Goal: Task Accomplishment & Management: Manage account settings

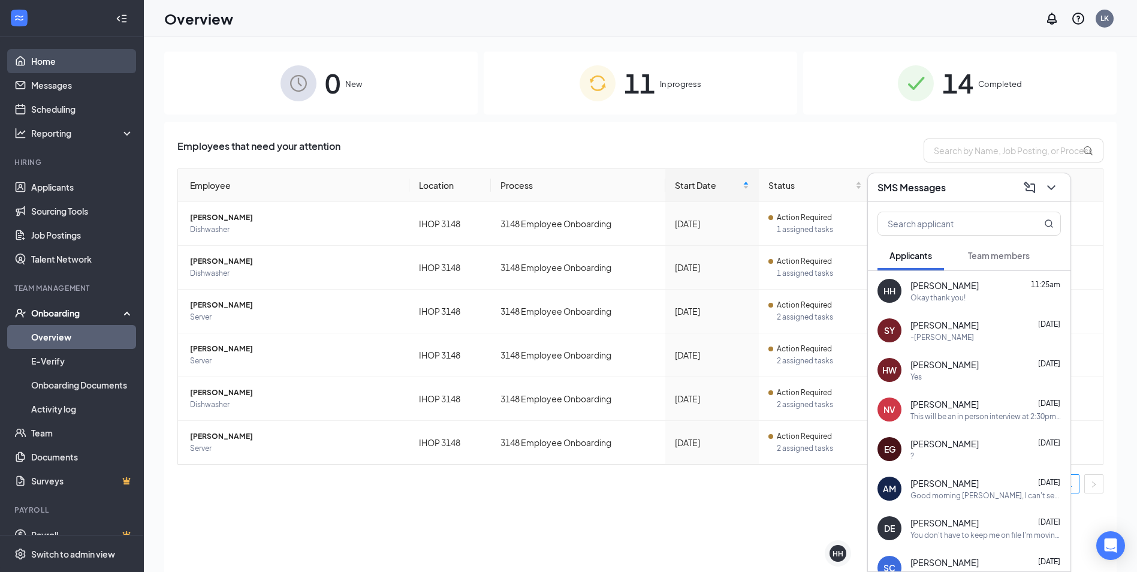
click at [40, 57] on link "Home" at bounding box center [82, 61] width 102 height 24
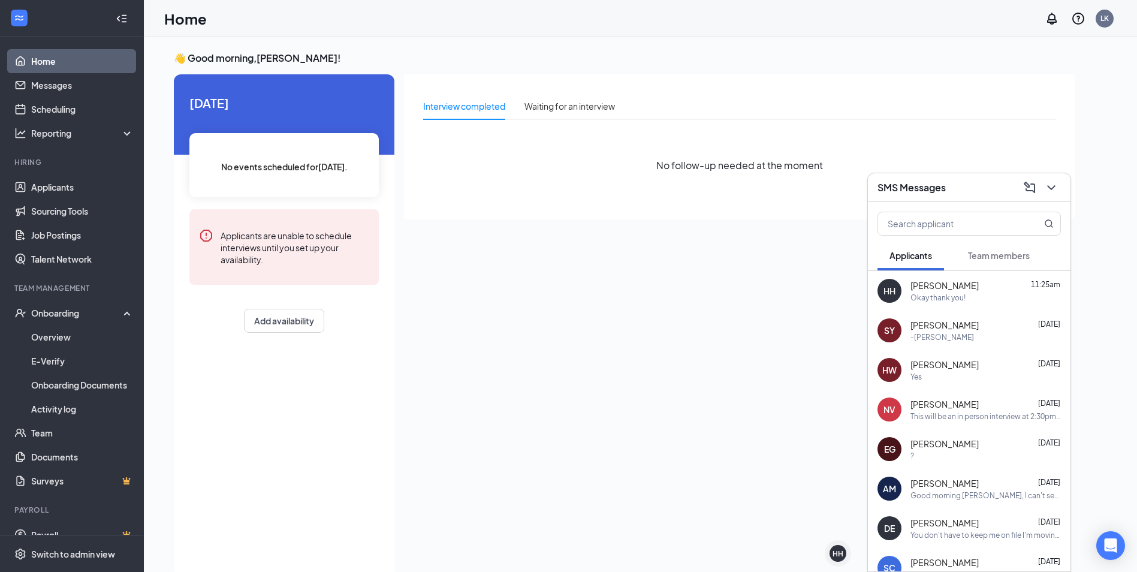
click at [44, 54] on link "Home" at bounding box center [82, 61] width 102 height 24
click at [57, 312] on div "Onboarding" at bounding box center [77, 313] width 92 height 12
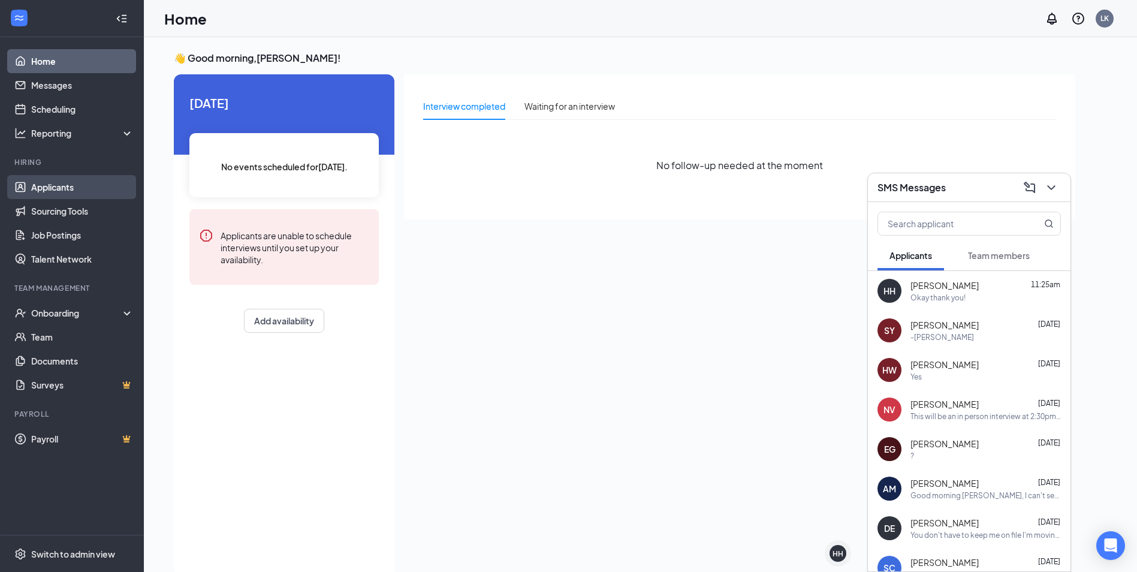
click at [93, 192] on link "Applicants" at bounding box center [82, 187] width 102 height 24
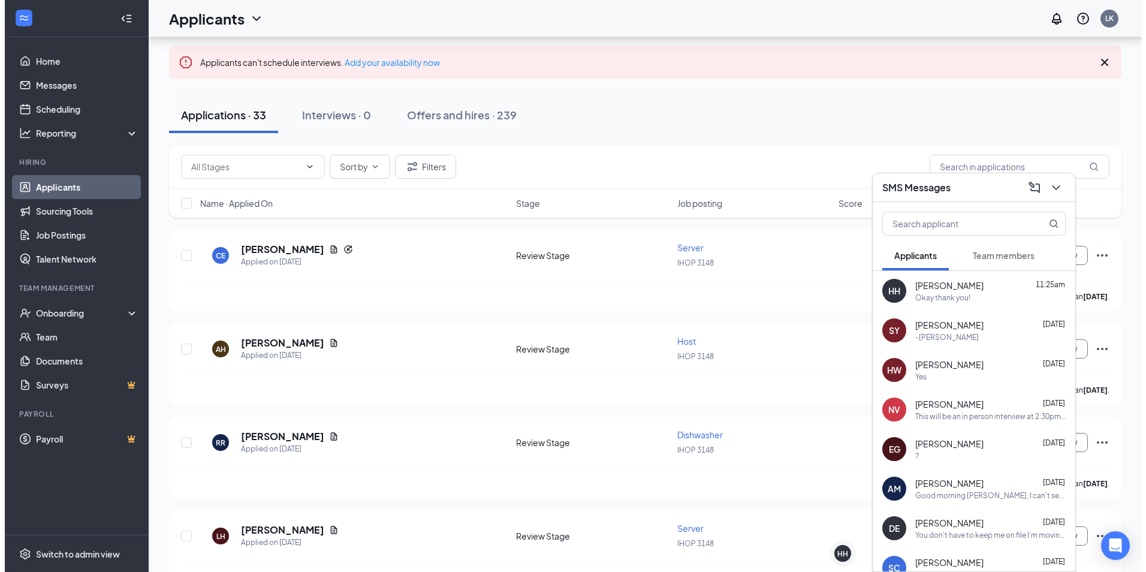
scroll to position [240, 0]
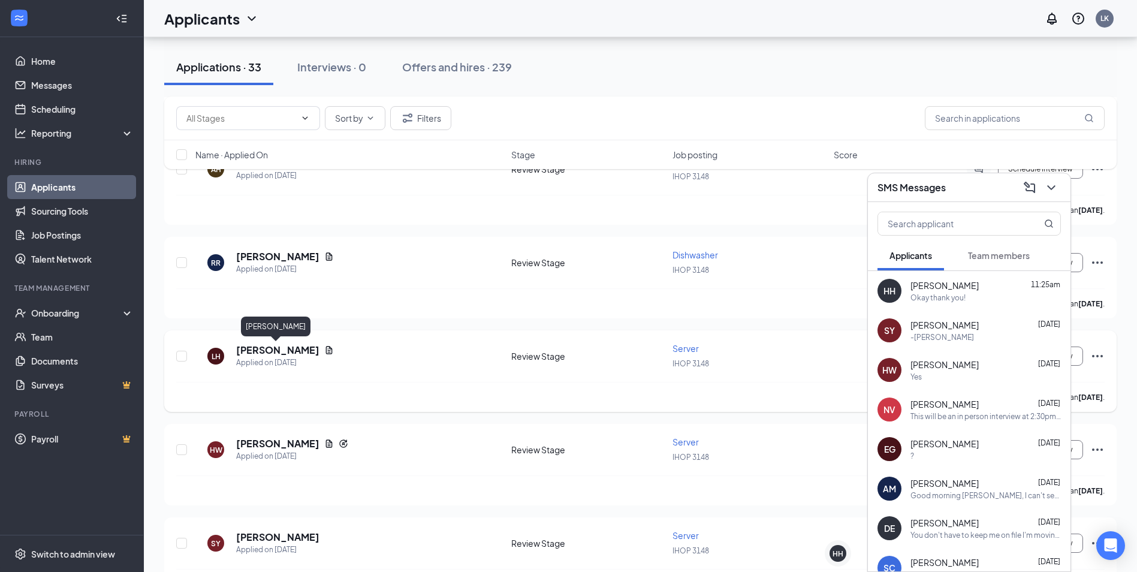
click at [291, 349] on h5 "[PERSON_NAME]" at bounding box center [277, 349] width 83 height 13
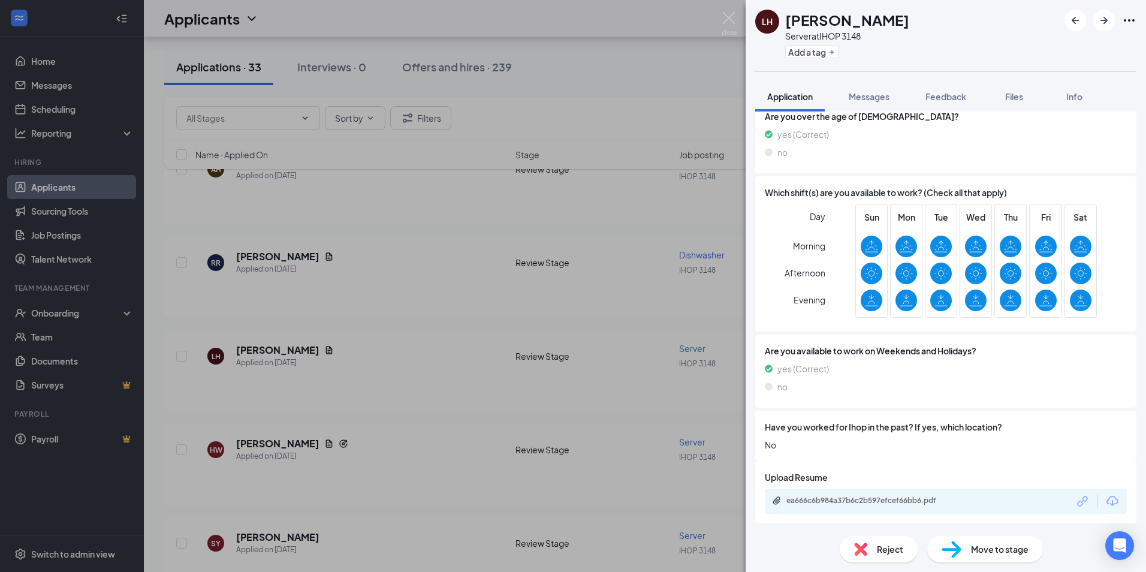
scroll to position [265, 0]
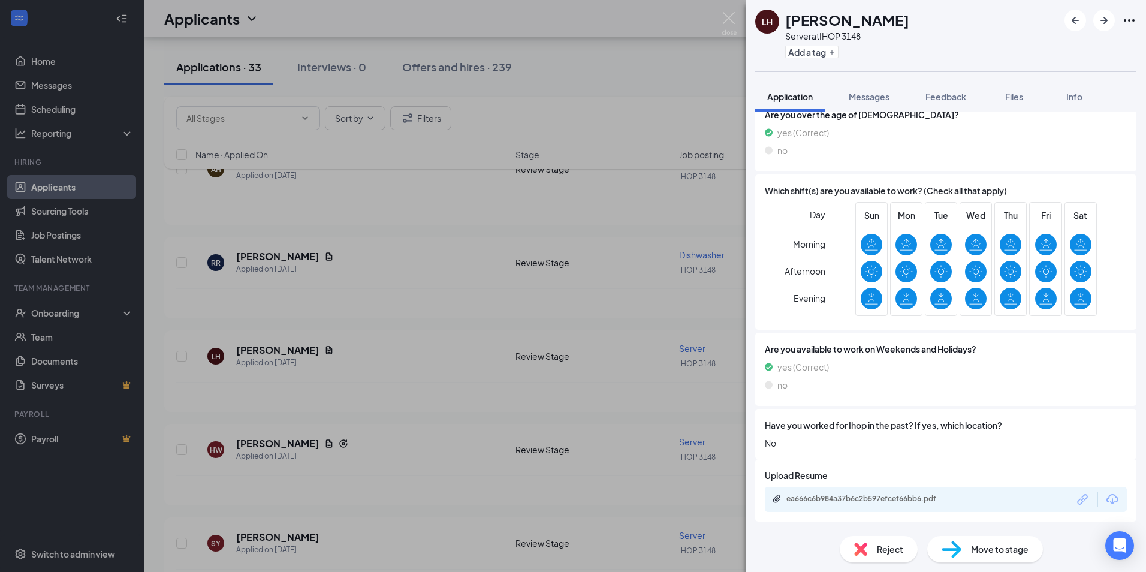
click at [874, 490] on div "ea666c6b984a37b6c2b597efcef66bb6.pdf" at bounding box center [946, 499] width 362 height 25
click at [875, 500] on div "ea666c6b984a37b6c2b597efcef66bb6.pdf" at bounding box center [870, 499] width 168 height 10
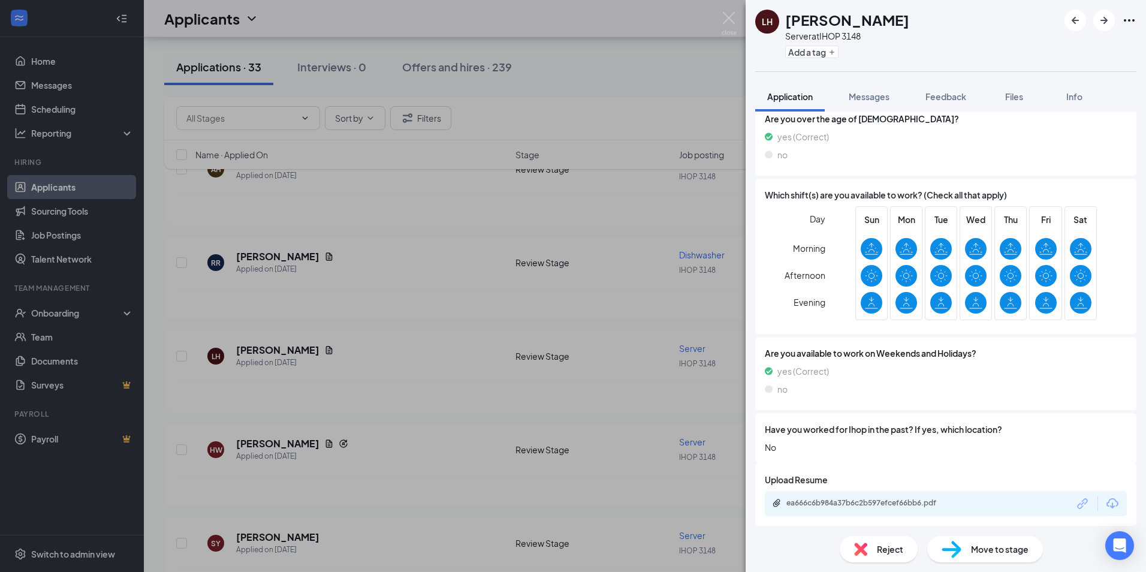
drag, startPoint x: 595, startPoint y: 181, endPoint x: 835, endPoint y: 560, distance: 448.8
click at [594, 184] on div "[PERSON_NAME] [PERSON_NAME] Server at IHOP 3148 Add a tag Application Messages …" at bounding box center [573, 286] width 1146 height 572
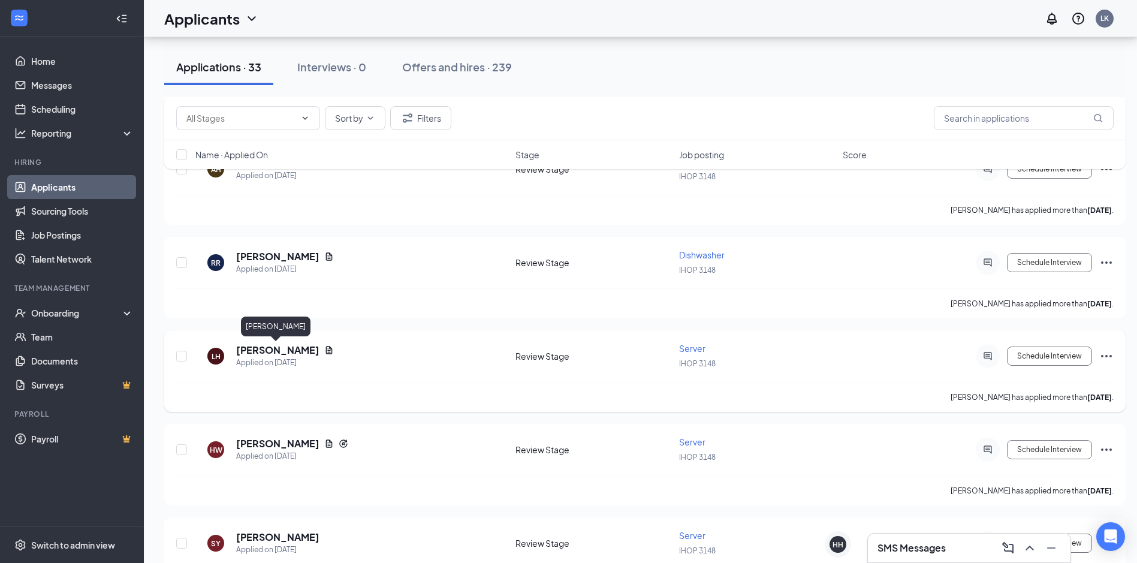
click at [292, 349] on h5 "[PERSON_NAME]" at bounding box center [277, 349] width 83 height 13
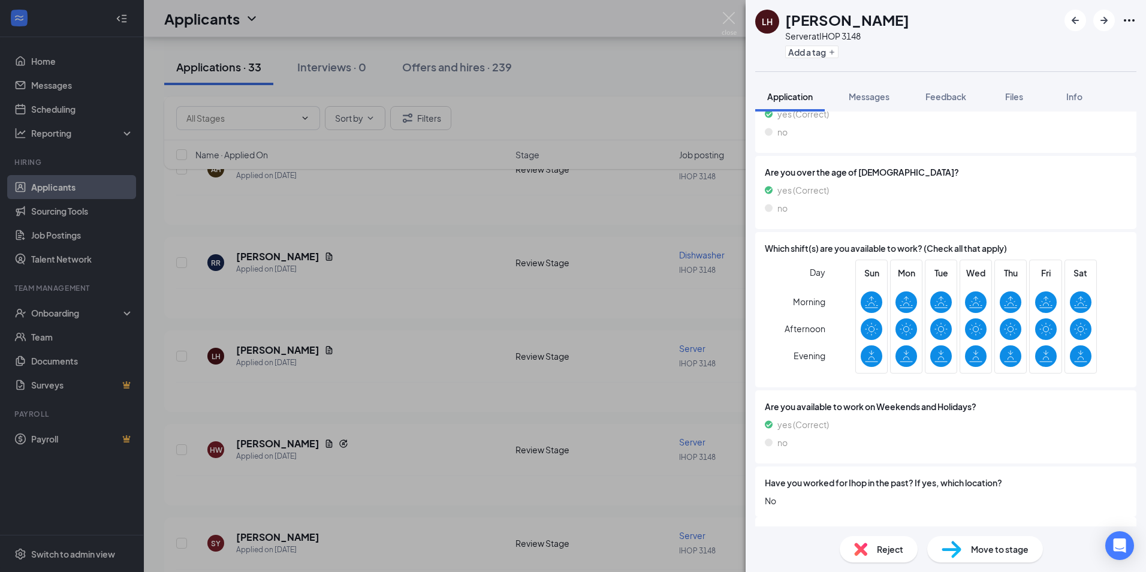
scroll to position [261, 0]
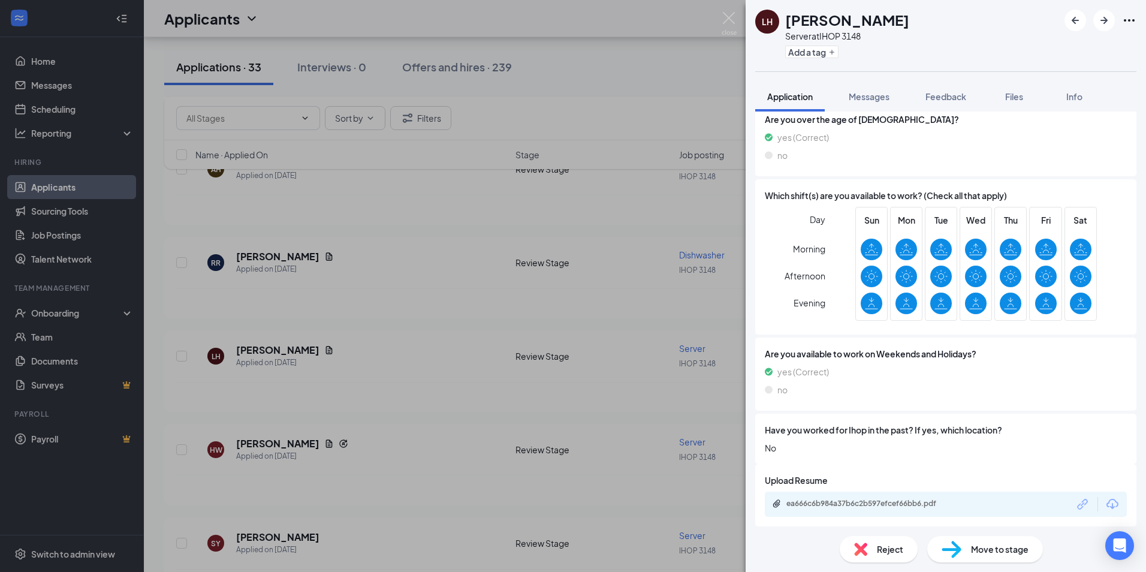
click at [467, 328] on div "[PERSON_NAME] [PERSON_NAME] Server at IHOP 3148 Add a tag Application Messages …" at bounding box center [573, 286] width 1146 height 572
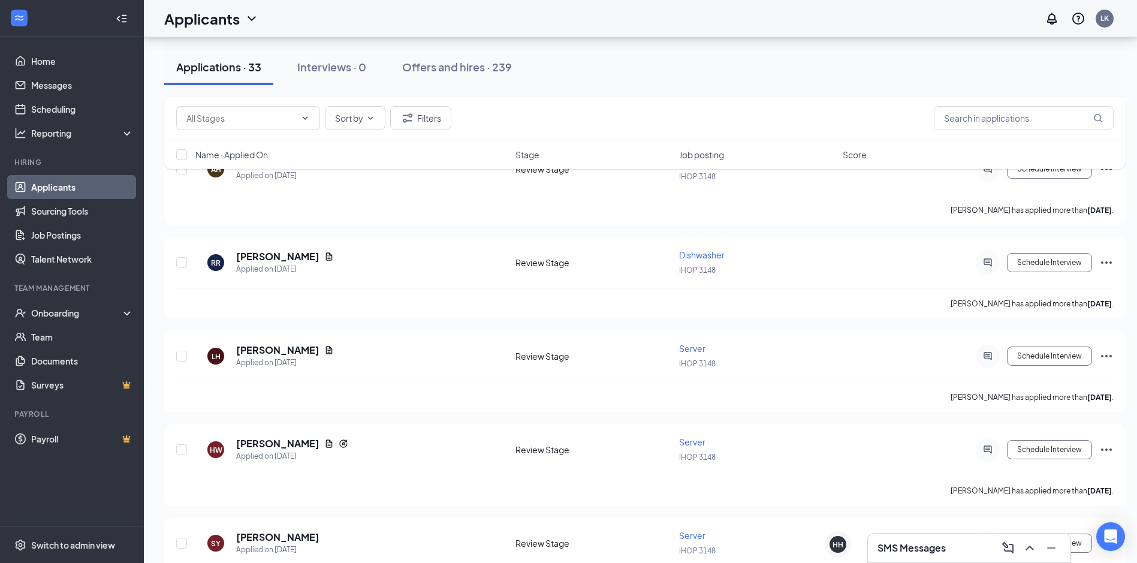
click at [274, 342] on div "[PERSON_NAME] [PERSON_NAME] Applied on [DATE] Review Stage Server IHOP 3148 Sch…" at bounding box center [644, 362] width 937 height 40
click at [274, 345] on h5 "[PERSON_NAME]" at bounding box center [277, 349] width 83 height 13
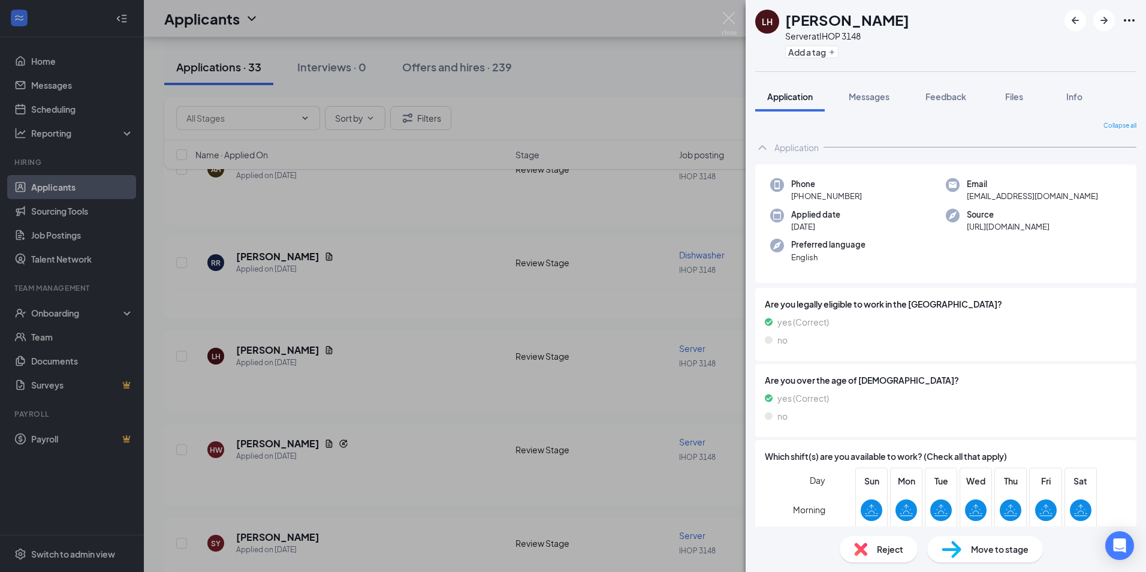
click at [625, 361] on div "[PERSON_NAME] [PERSON_NAME] Server at IHOP 3148 Add a tag Application Messages …" at bounding box center [573, 286] width 1146 height 572
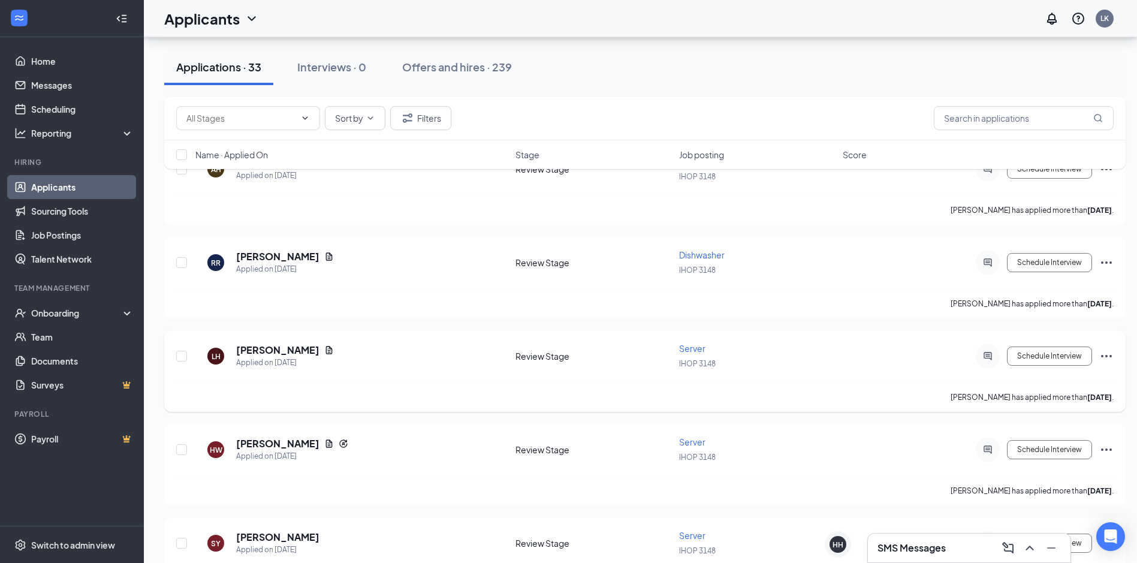
click at [789, 365] on div "IHOP 3148" at bounding box center [757, 363] width 156 height 13
click at [780, 339] on div "[PERSON_NAME] [PERSON_NAME] Applied on [DATE] Review Stage Server IHOP 3148 Sch…" at bounding box center [644, 371] width 961 height 82
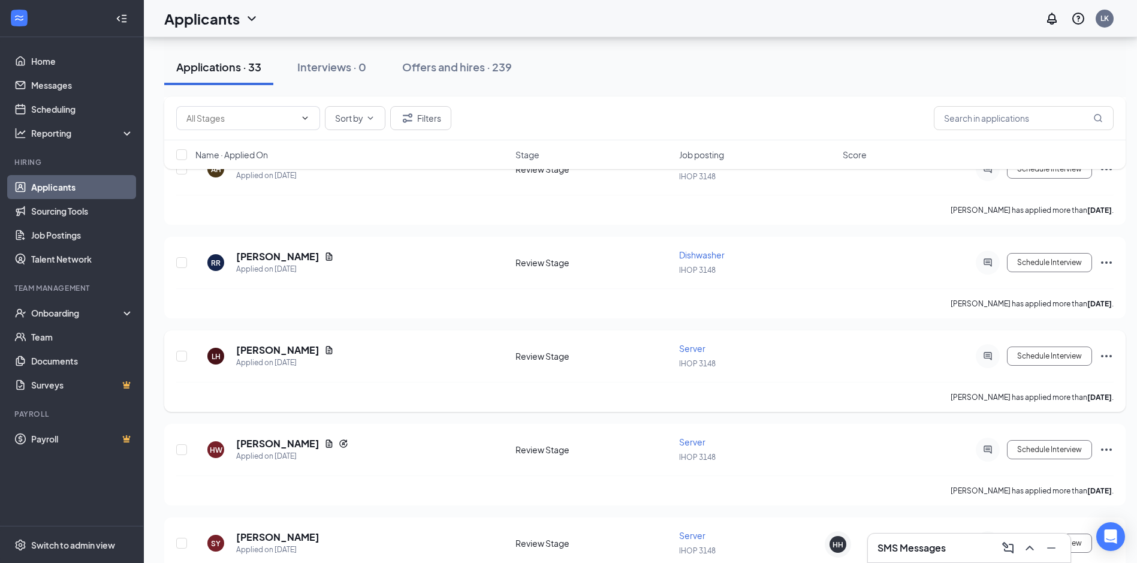
click at [683, 371] on div "[PERSON_NAME] [PERSON_NAME] Applied on [DATE] Review Stage Server IHOP 3148 Sch…" at bounding box center [644, 362] width 937 height 40
click at [620, 370] on div "[PERSON_NAME] [PERSON_NAME] Applied on [DATE] Review Stage Server IHOP 3148 Sch…" at bounding box center [644, 362] width 937 height 40
click at [291, 345] on h5 "[PERSON_NAME]" at bounding box center [277, 349] width 83 height 13
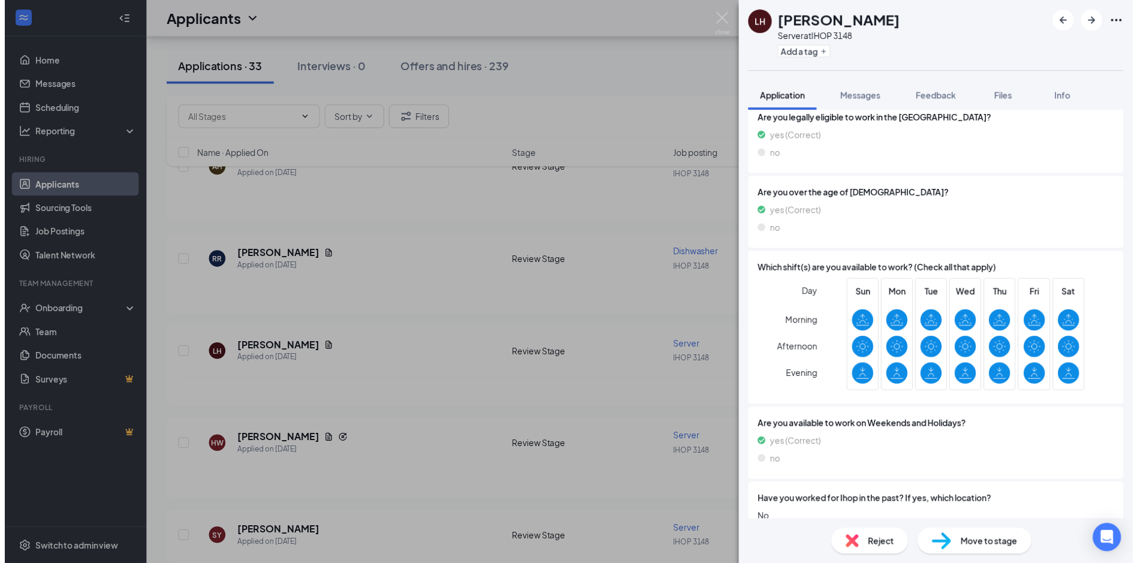
scroll to position [265, 0]
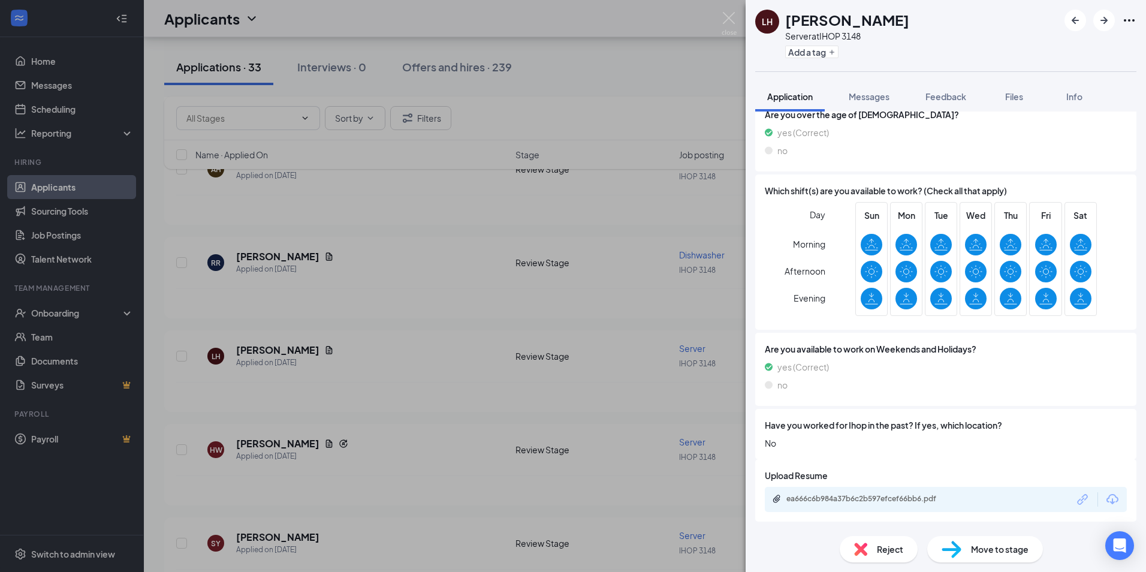
click at [610, 340] on div "[PERSON_NAME] [PERSON_NAME] Server at IHOP 3148 Add a tag Application Messages …" at bounding box center [573, 286] width 1146 height 572
